Goal: Task Accomplishment & Management: Complete application form

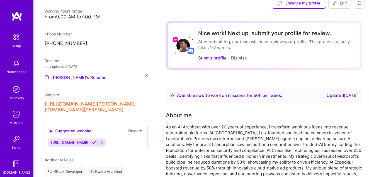
scroll to position [10, 0]
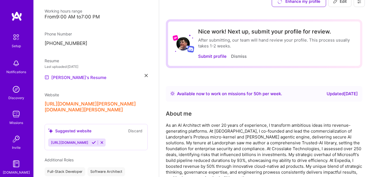
click at [74, 74] on link "[PERSON_NAME]'s Resume" at bounding box center [76, 77] width 62 height 7
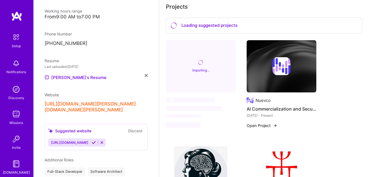
scroll to position [197, 0]
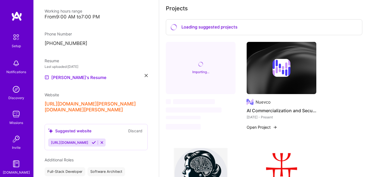
click at [182, 28] on div "Loading suggested projects" at bounding box center [264, 27] width 196 height 16
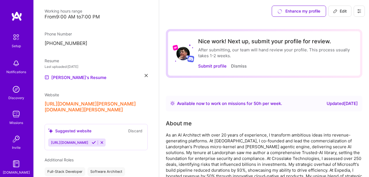
scroll to position [3, 0]
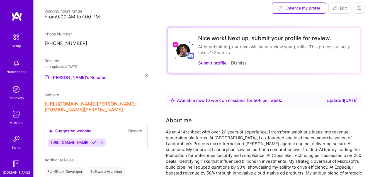
click at [358, 9] on icon at bounding box center [359, 8] width 4 height 4
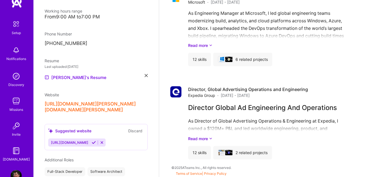
scroll to position [28, 0]
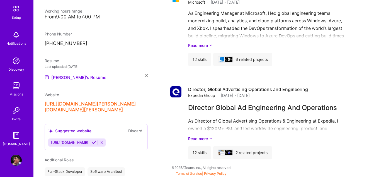
click at [14, 165] on img at bounding box center [16, 159] width 11 height 11
click at [14, 162] on img at bounding box center [16, 159] width 11 height 11
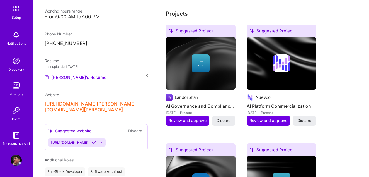
scroll to position [194, 0]
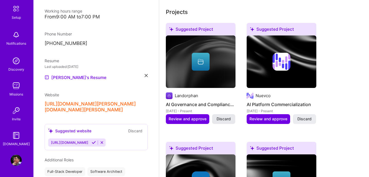
click at [224, 119] on span "Discard" at bounding box center [223, 119] width 14 height 6
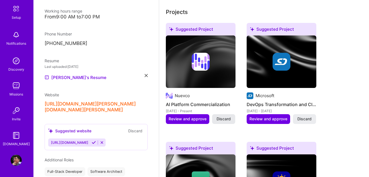
click at [225, 119] on span "Discard" at bounding box center [223, 119] width 14 height 6
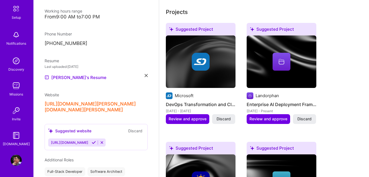
click at [225, 119] on span "Discard" at bounding box center [223, 119] width 14 height 6
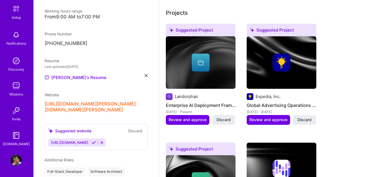
scroll to position [187, 0]
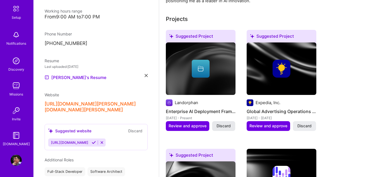
click at [224, 127] on span "Discard" at bounding box center [223, 126] width 14 height 6
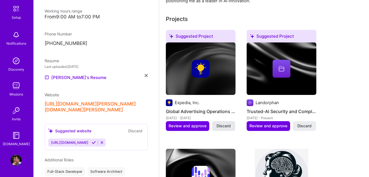
click at [224, 127] on span "Discard" at bounding box center [223, 126] width 14 height 6
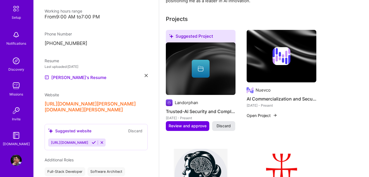
click at [224, 127] on span "Discard" at bounding box center [223, 126] width 14 height 6
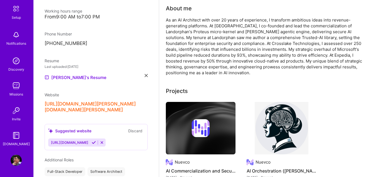
scroll to position [0, 0]
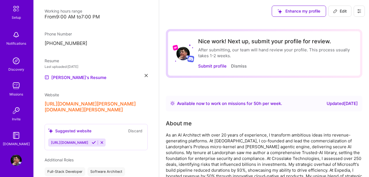
click at [16, 160] on img at bounding box center [16, 159] width 11 height 11
click at [17, 137] on img at bounding box center [16, 134] width 11 height 11
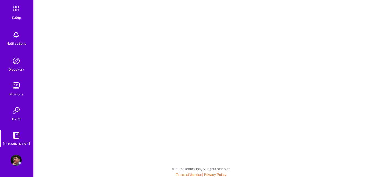
scroll to position [1, 0]
click at [15, 161] on img at bounding box center [16, 159] width 11 height 11
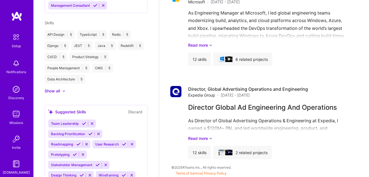
scroll to position [370, 0]
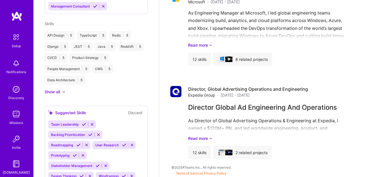
click at [62, 89] on div at bounding box center [61, 92] width 2 height 6
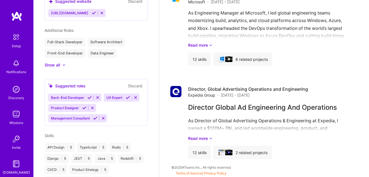
scroll to position [240, 0]
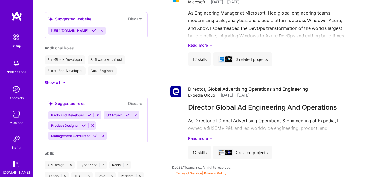
click at [63, 81] on div at bounding box center [63, 82] width 3 height 3
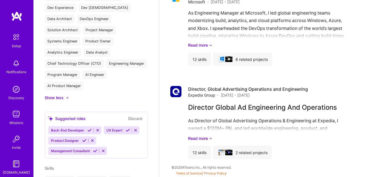
scroll to position [351, 0]
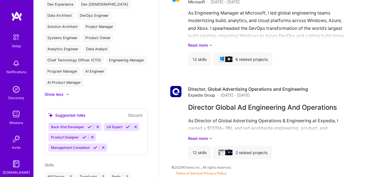
click at [88, 124] on icon at bounding box center [89, 126] width 4 height 4
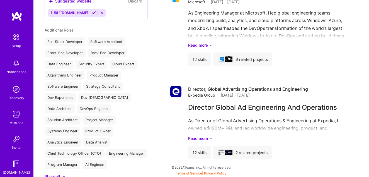
scroll to position [259, 0]
click at [98, 48] on div "Back-End Developer" at bounding box center [108, 52] width 40 height 9
copy div "Back-End Developer"
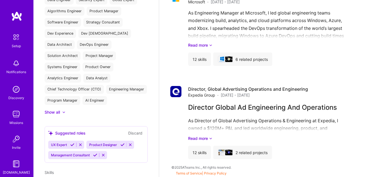
scroll to position [329, 0]
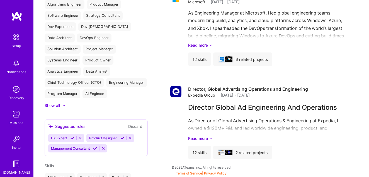
click at [80, 136] on icon at bounding box center [80, 138] width 4 height 4
click at [59, 136] on span "Product Designer" at bounding box center [65, 138] width 28 height 4
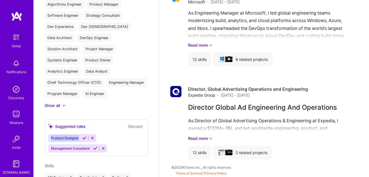
click at [59, 136] on span "Product Designer" at bounding box center [65, 138] width 28 height 4
click at [83, 136] on icon at bounding box center [84, 138] width 4 height 4
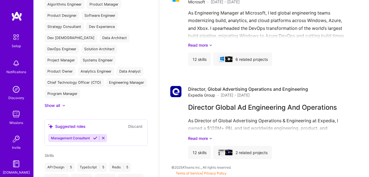
click at [74, 123] on div "Suggested roles" at bounding box center [66, 126] width 37 height 6
click at [72, 136] on span "Management Consultant" at bounding box center [70, 138] width 39 height 4
copy span "Management Consultant"
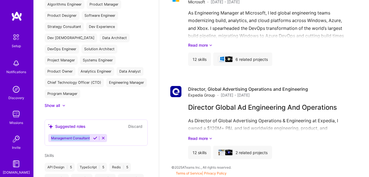
click at [94, 136] on icon at bounding box center [95, 138] width 4 height 4
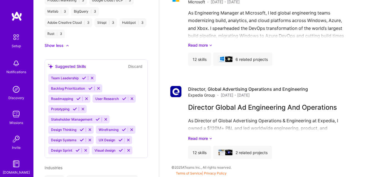
scroll to position [1052, 0]
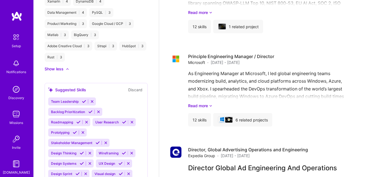
scroll to position [1018, 0]
click at [133, 151] on icon at bounding box center [131, 153] width 4 height 4
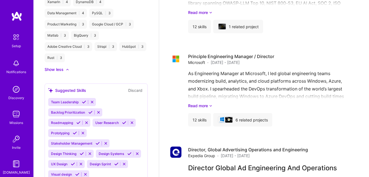
click at [80, 161] on icon at bounding box center [81, 163] width 4 height 4
click at [84, 161] on icon at bounding box center [86, 163] width 4 height 4
click at [84, 161] on icon at bounding box center [85, 163] width 4 height 4
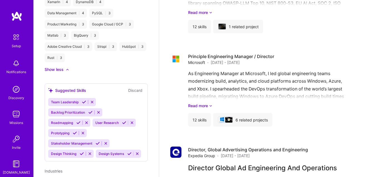
click at [138, 151] on icon at bounding box center [137, 153] width 4 height 4
click at [90, 151] on icon at bounding box center [90, 153] width 4 height 4
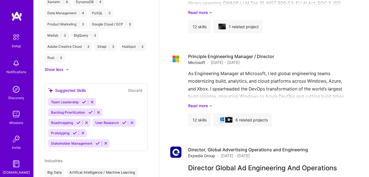
click at [96, 141] on icon at bounding box center [98, 143] width 4 height 4
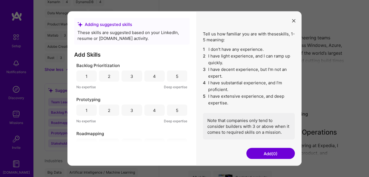
scroll to position [1353, 0]
click at [167, 78] on div "5" at bounding box center [177, 75] width 20 height 11
click at [97, 64] on span "Backlog Prioritization" at bounding box center [97, 65] width 43 height 6
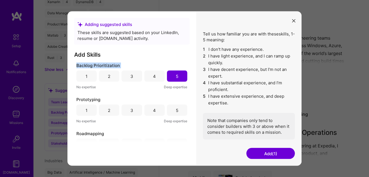
copy span "Backlog Prioritization"
click at [165, 111] on div "1 2 3 4 5" at bounding box center [131, 109] width 111 height 11
click at [173, 110] on div "5" at bounding box center [177, 109] width 20 height 11
click at [94, 99] on span "Prototyping" at bounding box center [88, 99] width 24 height 6
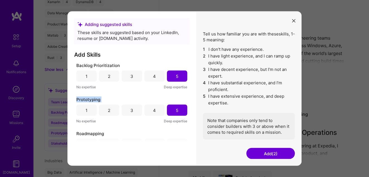
click at [94, 99] on span "Prototyping" at bounding box center [88, 99] width 24 height 6
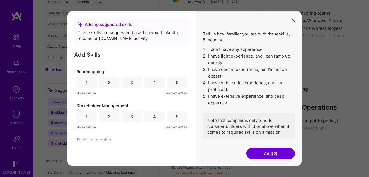
scroll to position [61, 0]
click at [83, 72] on span "Roadmapping" at bounding box center [90, 72] width 28 height 6
copy span "Roadmapping"
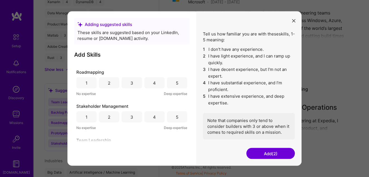
click at [157, 84] on div "4" at bounding box center [154, 82] width 20 height 11
click at [96, 105] on span "Stakeholder Management" at bounding box center [102, 106] width 52 height 6
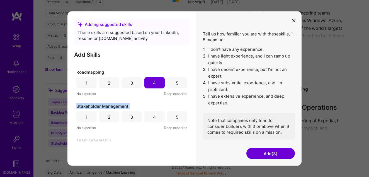
click at [96, 105] on span "Stakeholder Management" at bounding box center [102, 106] width 52 height 6
copy span "Stakeholder Management"
click at [177, 118] on div "5" at bounding box center [177, 116] width 20 height 11
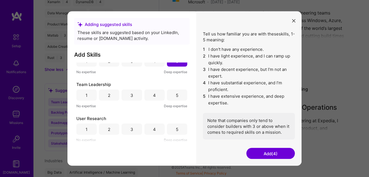
scroll to position [118, 0]
click at [97, 85] on span "Team Leadership" at bounding box center [93, 84] width 35 height 6
copy span "Team Leadership"
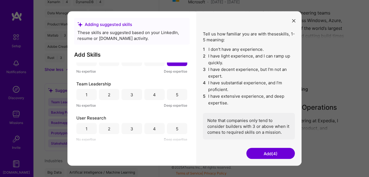
click at [172, 94] on div "5" at bounding box center [177, 94] width 20 height 11
click at [97, 117] on span "User Research" at bounding box center [91, 118] width 30 height 6
copy span "User Research"
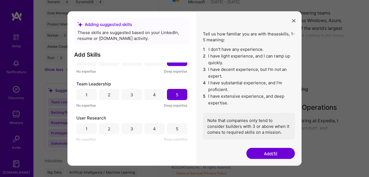
click at [154, 129] on div "4" at bounding box center [154, 128] width 20 height 11
click at [262, 154] on button "Add (6)" at bounding box center [270, 153] width 48 height 11
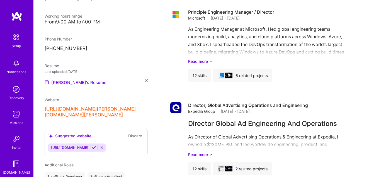
scroll to position [124, 0]
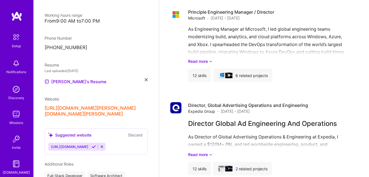
click at [134, 131] on button "Discard" at bounding box center [135, 134] width 18 height 6
click at [100, 144] on icon at bounding box center [102, 146] width 4 height 4
click at [98, 144] on button at bounding box center [102, 146] width 8 height 5
click at [138, 131] on button "Discard" at bounding box center [135, 134] width 18 height 6
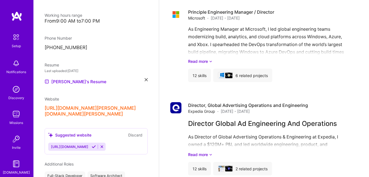
click at [138, 131] on button "Discard" at bounding box center [135, 134] width 18 height 6
click at [100, 144] on icon at bounding box center [102, 146] width 4 height 4
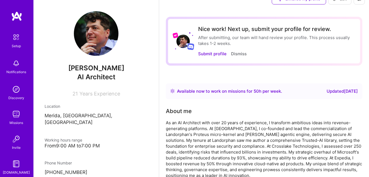
scroll to position [0, 0]
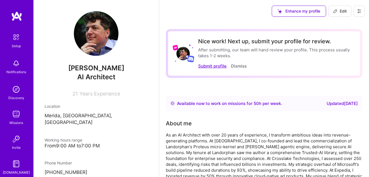
click at [208, 67] on button "Submit profile" at bounding box center [212, 66] width 28 height 6
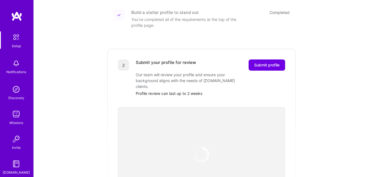
scroll to position [81, 0]
click at [261, 62] on span "Submit profile" at bounding box center [266, 65] width 25 height 6
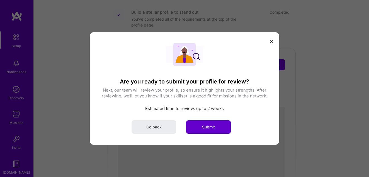
click at [204, 128] on span "Submit" at bounding box center [208, 127] width 13 height 6
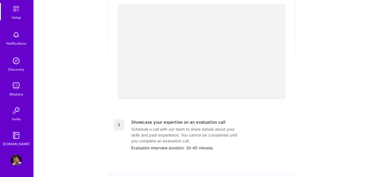
scroll to position [181, 0]
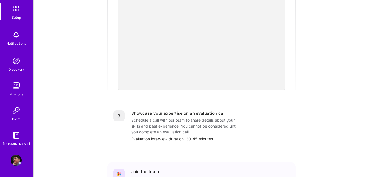
click at [13, 164] on img at bounding box center [16, 159] width 11 height 11
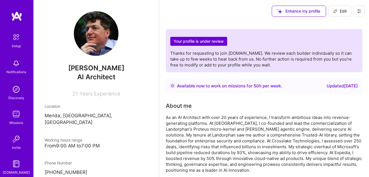
click at [343, 7] on button "Edit" at bounding box center [339, 11] width 23 height 11
select select "US"
select select "Right Now"
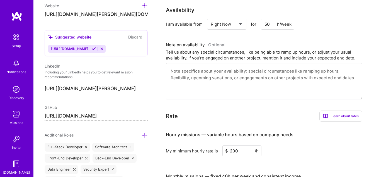
scroll to position [203, 0]
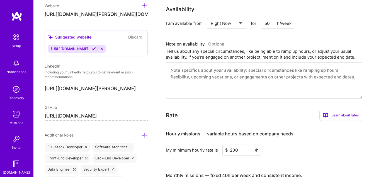
click at [233, 82] on textarea at bounding box center [264, 80] width 196 height 36
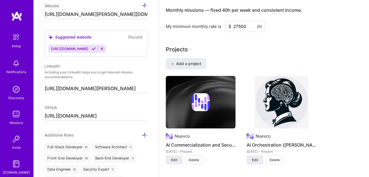
scroll to position [376, 0]
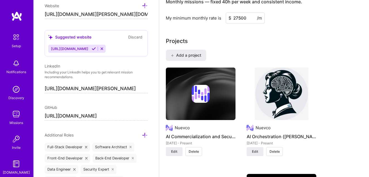
click at [18, 39] on img at bounding box center [16, 37] width 12 height 12
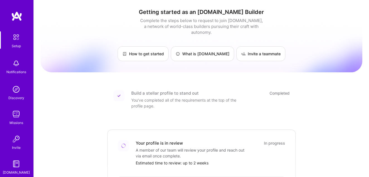
click at [19, 114] on img at bounding box center [16, 113] width 11 height 11
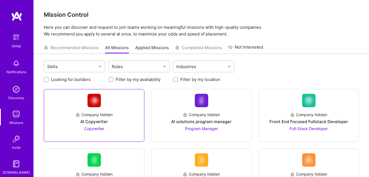
click at [96, 104] on img at bounding box center [93, 100] width 13 height 13
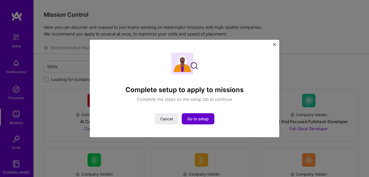
click at [204, 120] on span "Go to setup" at bounding box center [197, 119] width 21 height 6
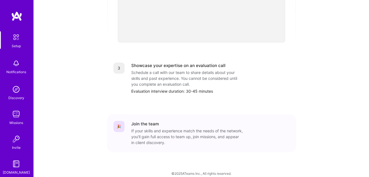
scroll to position [228, 0]
click at [142, 70] on div "Schedule a call with our team to share details about your skills and past exper…" at bounding box center [186, 79] width 111 height 18
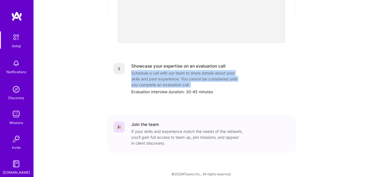
click at [142, 70] on div "Schedule a call with our team to share details about your skills and past exper…" at bounding box center [186, 79] width 111 height 18
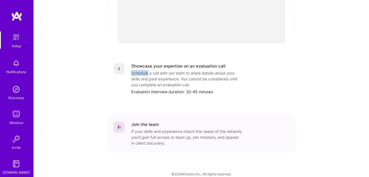
click at [142, 70] on div "Schedule a call with our team to share details about your skills and past exper…" at bounding box center [186, 79] width 111 height 18
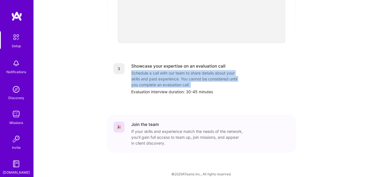
click at [142, 70] on div "Schedule a call with our team to share details about your skills and past exper…" at bounding box center [186, 79] width 111 height 18
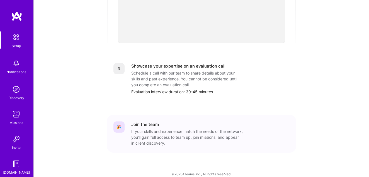
click at [159, 128] on div "If your skills and experience match the needs of the network, you’ll gain full …" at bounding box center [186, 137] width 111 height 18
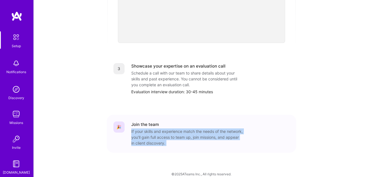
click at [159, 128] on div "If your skills and experience match the needs of the network, you’ll gain full …" at bounding box center [186, 137] width 111 height 18
click at [165, 134] on div "If your skills and experience match the needs of the network, you’ll gain full …" at bounding box center [186, 137] width 111 height 18
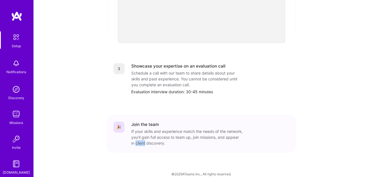
click at [165, 134] on div "If your skills and experience match the needs of the network, you’ll gain full …" at bounding box center [186, 137] width 111 height 18
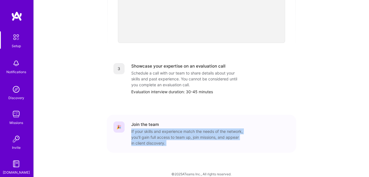
click at [165, 134] on div "If your skills and experience match the needs of the network, you’ll gain full …" at bounding box center [186, 137] width 111 height 18
click at [170, 138] on div "If your skills and experience match the needs of the network, you’ll gain full …" at bounding box center [186, 137] width 111 height 18
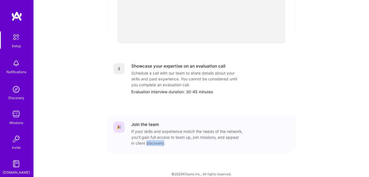
click at [170, 138] on div "If your skills and experience match the needs of the network, you’ll gain full …" at bounding box center [186, 137] width 111 height 18
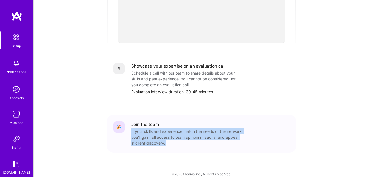
click at [170, 138] on div "If your skills and experience match the needs of the network, you’ll gain full …" at bounding box center [186, 137] width 111 height 18
click at [166, 131] on div "If your skills and experience match the needs of the network, you’ll gain full …" at bounding box center [186, 137] width 111 height 18
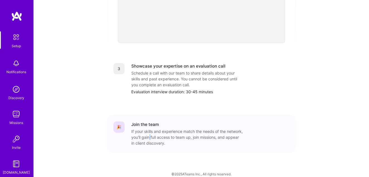
click at [166, 131] on div "If your skills and experience match the needs of the network, you’ll gain full …" at bounding box center [186, 137] width 111 height 18
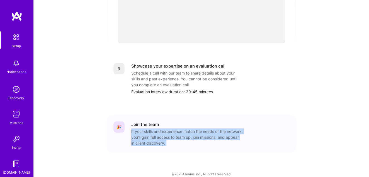
click at [166, 131] on div "If your skills and experience match the needs of the network, you’ll gain full …" at bounding box center [186, 137] width 111 height 18
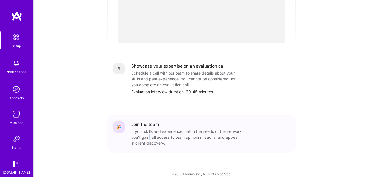
click at [166, 131] on div "If your skills and experience match the needs of the network, you’ll gain full …" at bounding box center [186, 137] width 111 height 18
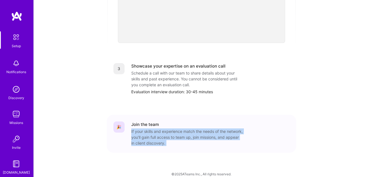
click at [166, 131] on div "If your skills and experience match the needs of the network, you’ll gain full …" at bounding box center [186, 137] width 111 height 18
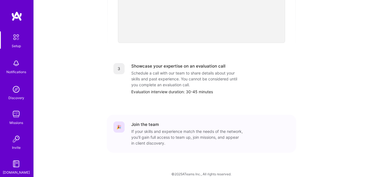
click at [166, 128] on div "If your skills and experience match the needs of the network, you’ll gain full …" at bounding box center [186, 137] width 111 height 18
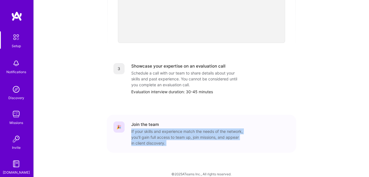
click at [166, 128] on div "If your skills and experience match the needs of the network, you’ll gain full …" at bounding box center [186, 137] width 111 height 18
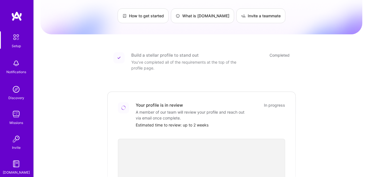
scroll to position [0, 0]
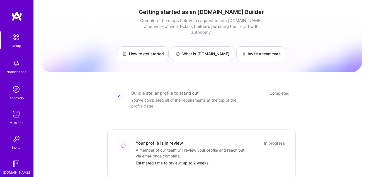
click at [21, 18] on img at bounding box center [16, 16] width 11 height 10
